Goal: Check status: Check status

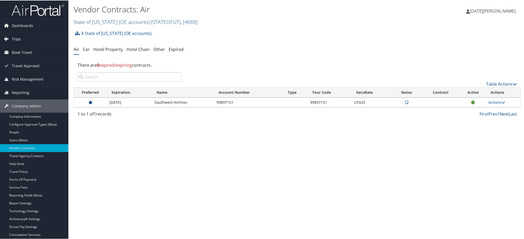
click at [13, 37] on span "Trips" at bounding box center [16, 38] width 9 height 13
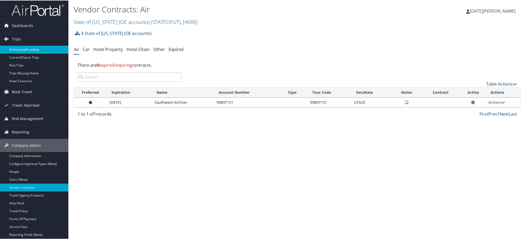
click at [22, 50] on link "Airtinerary® Lookup" at bounding box center [34, 49] width 68 height 8
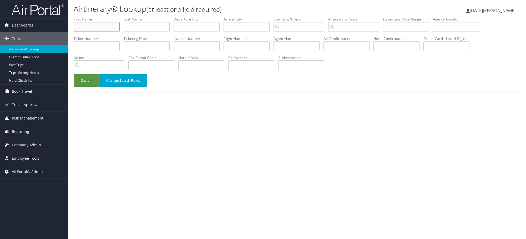
click at [106, 29] on input "text" at bounding box center [97, 27] width 46 height 10
paste input "PATRICK O PIPER"
type input "PATRICK"
paste input "O PIPER"
click at [74, 74] on button "Search" at bounding box center [86, 80] width 25 height 12
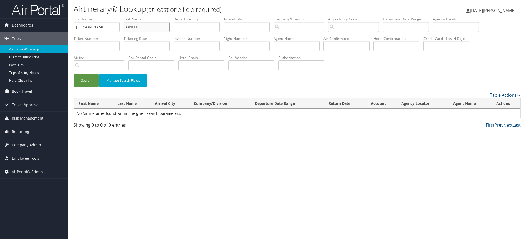
click at [74, 74] on button "Search" at bounding box center [86, 80] width 25 height 12
click at [156, 27] on input "O" at bounding box center [147, 27] width 46 height 10
type input "piper"
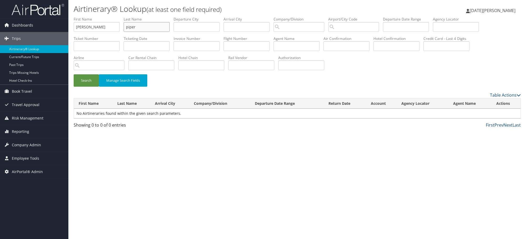
click at [74, 74] on button "Search" at bounding box center [86, 80] width 25 height 12
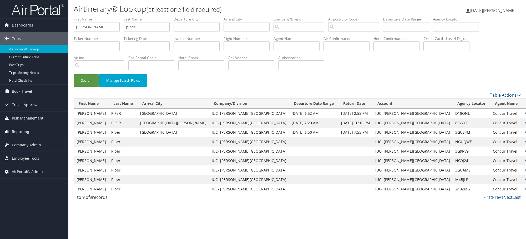
click at [453, 139] on td "NGUQWE" at bounding box center [472, 141] width 38 height 9
copy td "NGUQWE"
click at [453, 150] on td "3G9RV9" at bounding box center [472, 151] width 38 height 9
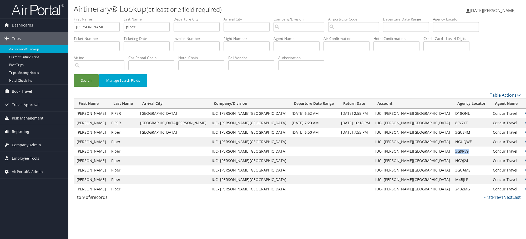
copy td "3G9RV9"
click at [453, 139] on td "NGUQWE" at bounding box center [472, 141] width 38 height 9
copy td "NGUQWE"
click at [495, 95] on link "Table Actions" at bounding box center [505, 95] width 31 height 6
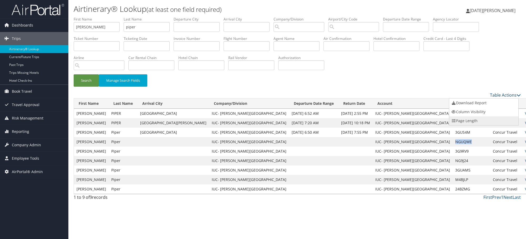
click at [456, 123] on link "Page Length" at bounding box center [483, 121] width 69 height 9
click at [502, 94] on div at bounding box center [263, 119] width 526 height 239
click at [501, 95] on div at bounding box center [263, 119] width 526 height 239
click at [501, 95] on link "Table Actions" at bounding box center [505, 95] width 31 height 6
click at [476, 112] on link "Column Visibility" at bounding box center [483, 112] width 69 height 9
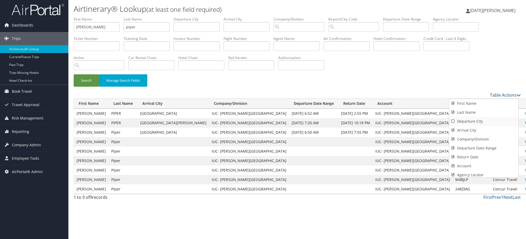
click at [477, 122] on link "Departure City" at bounding box center [483, 121] width 69 height 9
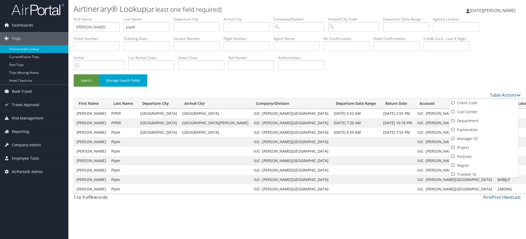
scroll to position [118, 0]
click at [473, 72] on div at bounding box center [263, 119] width 526 height 239
